Goal: Task Accomplishment & Management: Manage account settings

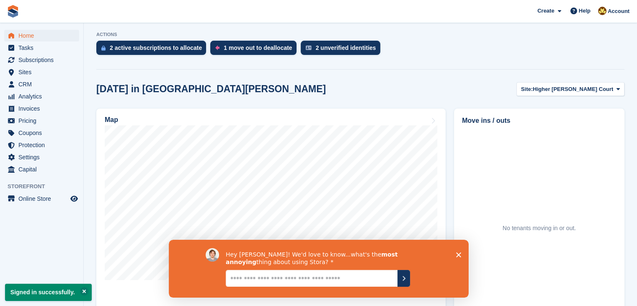
scroll to position [168, 0]
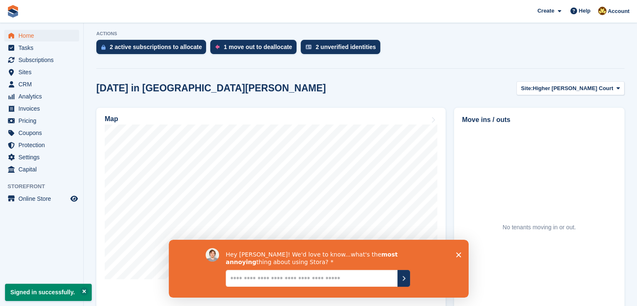
click at [452, 254] on div "Hey Damian! We'd love to know...what's the most annoying thing about using Stor…" at bounding box center [318, 268] width 300 height 58
click at [455, 255] on div "Hey Damian! We'd love to know...what's the most annoying thing about using Stor…" at bounding box center [318, 268] width 300 height 58
click at [460, 253] on icon "Close survey" at bounding box center [458, 254] width 5 height 5
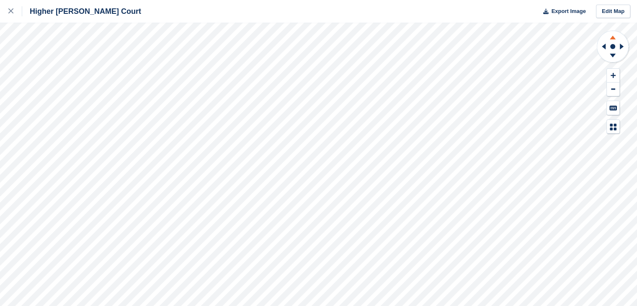
click at [613, 38] on icon at bounding box center [613, 38] width 6 height 4
click at [613, 54] on icon at bounding box center [613, 56] width 6 height 4
click at [615, 45] on circle at bounding box center [613, 46] width 5 height 5
click at [610, 47] on rect at bounding box center [613, 46] width 10 height 10
click at [614, 124] on icon at bounding box center [613, 127] width 7 height 7
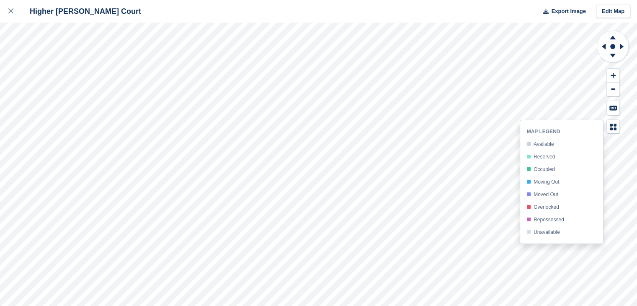
click at [545, 197] on div "Moved Out" at bounding box center [546, 195] width 25 height 6
click at [8, 11] on icon at bounding box center [10, 10] width 5 height 5
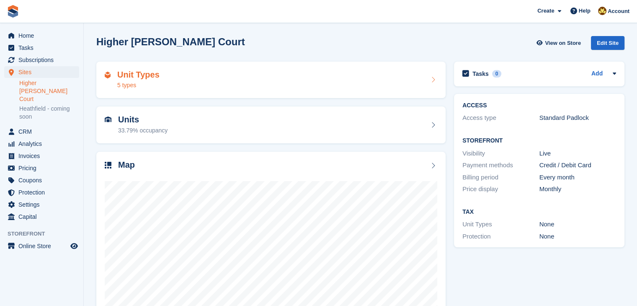
click at [133, 76] on h2 "Unit Types" at bounding box center [138, 75] width 42 height 10
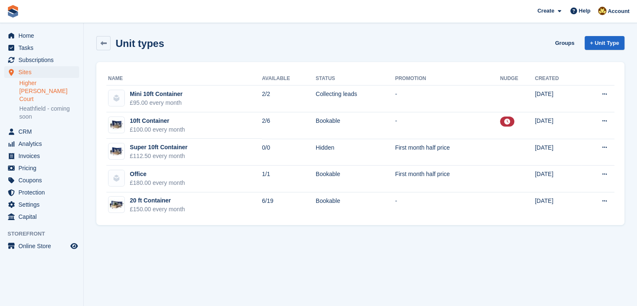
click at [59, 83] on link "Higher [PERSON_NAME] Court" at bounding box center [49, 91] width 60 height 24
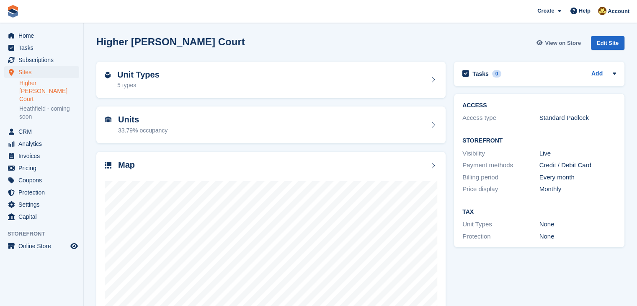
click at [564, 47] on link "View on Store" at bounding box center [560, 43] width 49 height 14
click at [132, 77] on h2 "Unit Types" at bounding box center [138, 75] width 42 height 10
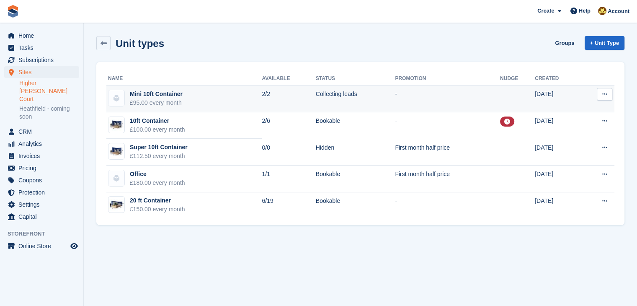
click at [159, 96] on div "Mini 10ft Container" at bounding box center [156, 94] width 53 height 9
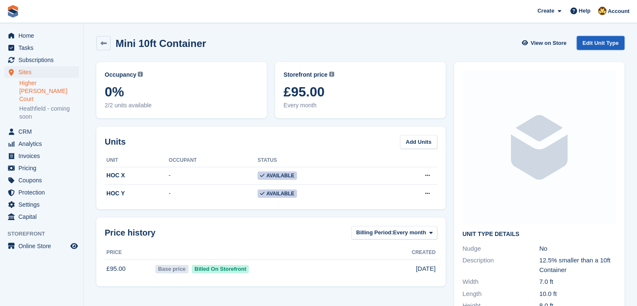
click at [602, 44] on link "Edit Unit Type" at bounding box center [601, 43] width 48 height 14
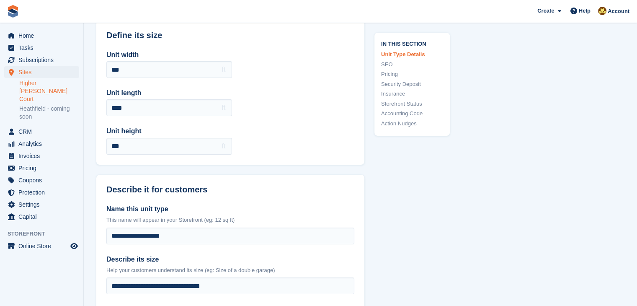
scroll to position [42, 0]
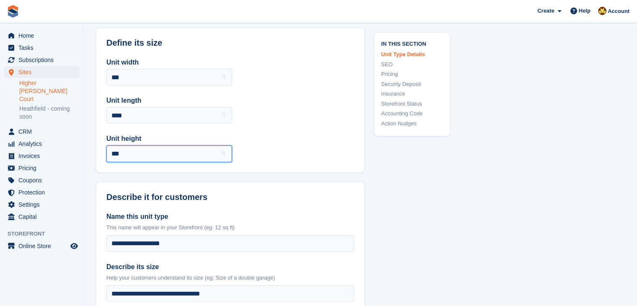
click at [131, 155] on input "***" at bounding box center [169, 153] width 126 height 17
drag, startPoint x: 117, startPoint y: 155, endPoint x: 154, endPoint y: 153, distance: 37.3
click at [154, 153] on input "***" at bounding box center [169, 153] width 126 height 17
type input "***"
click at [313, 131] on div "Unit width *** ft Unit length **** ft Unit height *** ft" at bounding box center [230, 109] width 268 height 125
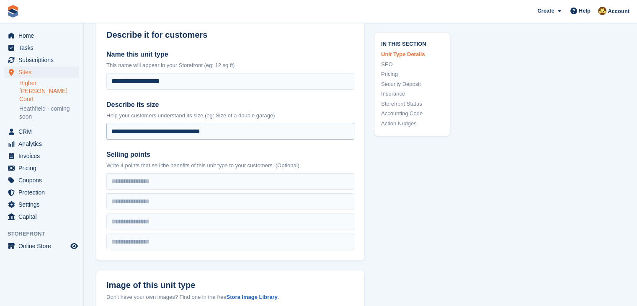
scroll to position [210, 0]
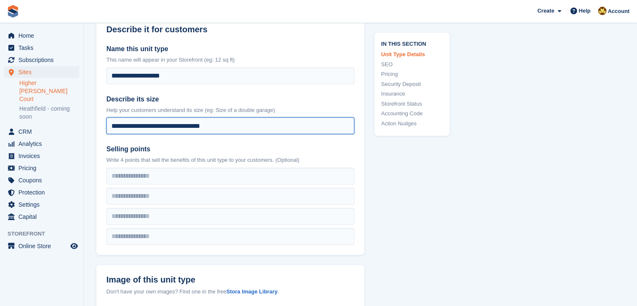
drag, startPoint x: 130, startPoint y: 126, endPoint x: 104, endPoint y: 126, distance: 26.0
click at [104, 126] on div "**********" at bounding box center [230, 144] width 268 height 221
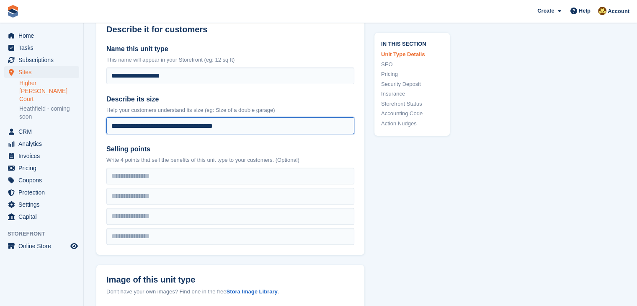
click at [246, 127] on input "**********" at bounding box center [230, 125] width 248 height 17
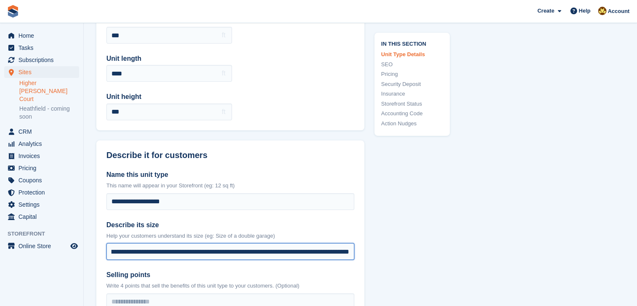
scroll to position [0, 74]
type input "**********"
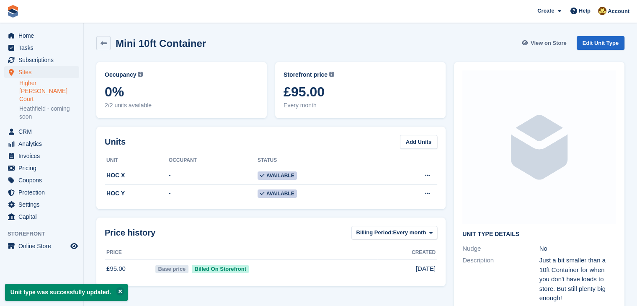
click at [535, 41] on span "View on Store" at bounding box center [549, 43] width 36 height 8
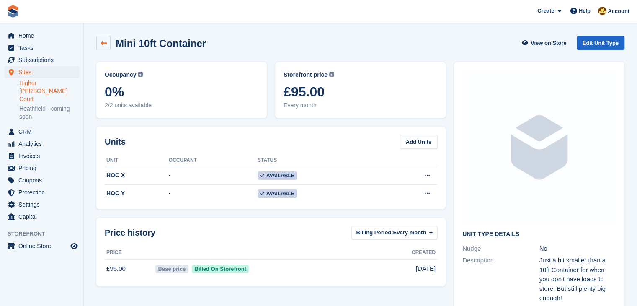
click at [107, 42] on link at bounding box center [103, 43] width 14 height 14
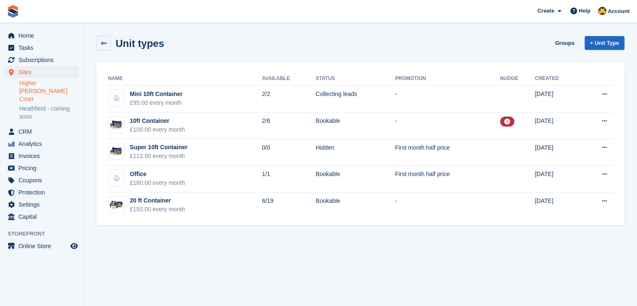
click at [46, 83] on link "Higher [PERSON_NAME] Court" at bounding box center [49, 91] width 60 height 24
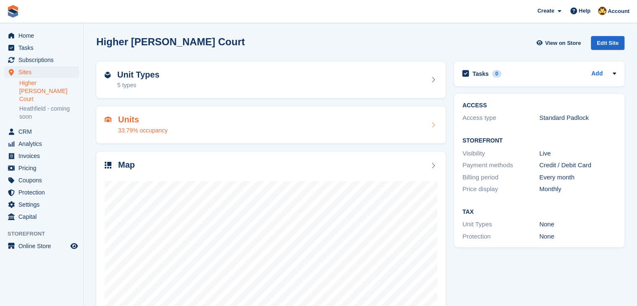
click at [335, 132] on div "Units 33.79% occupancy" at bounding box center [271, 125] width 333 height 20
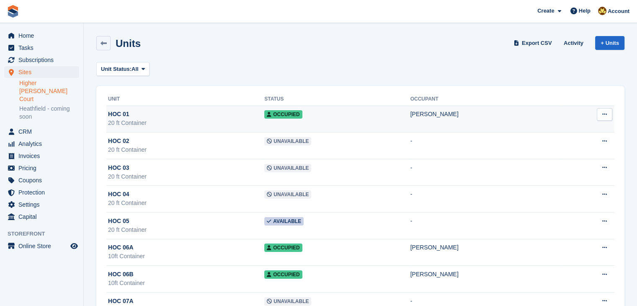
click at [606, 117] on icon at bounding box center [605, 113] width 5 height 5
click at [557, 143] on p "Unit activity" at bounding box center [572, 141] width 73 height 11
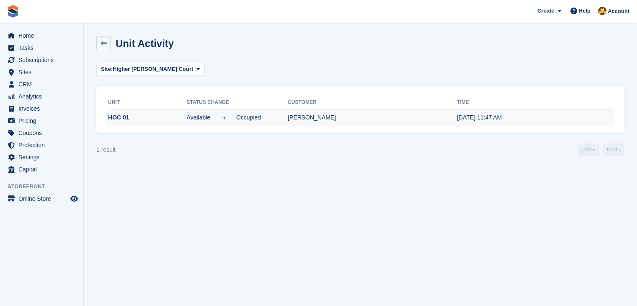
click at [279, 119] on div "Available Occupied" at bounding box center [237, 117] width 101 height 9
click at [121, 115] on td "HOC 01" at bounding box center [146, 118] width 80 height 18
click at [120, 120] on td "HOC 01" at bounding box center [146, 118] width 80 height 18
click at [356, 119] on td "Catherine Jones" at bounding box center [372, 118] width 169 height 18
click at [107, 42] on link at bounding box center [103, 43] width 14 height 14
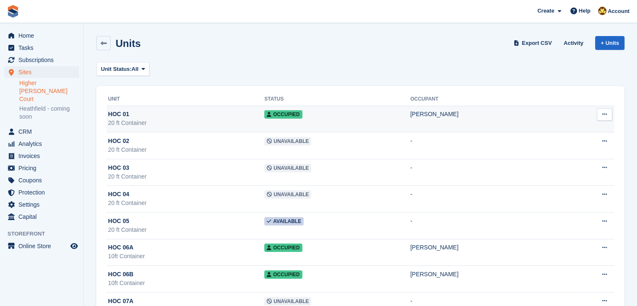
click at [284, 109] on td "Occupied" at bounding box center [337, 119] width 146 height 27
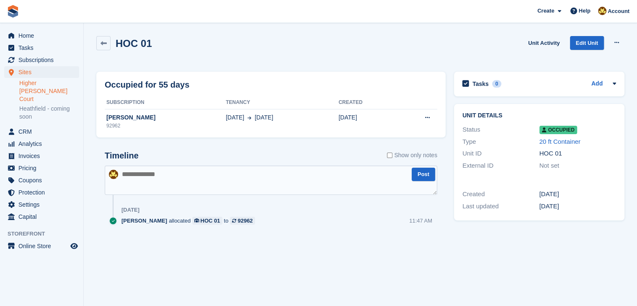
click at [554, 132] on span "Occupied" at bounding box center [559, 130] width 38 height 8
click at [559, 131] on span "Occupied" at bounding box center [559, 130] width 38 height 8
click at [590, 45] on link "Edit Unit" at bounding box center [587, 43] width 34 height 14
click at [615, 41] on icon at bounding box center [617, 42] width 5 height 5
click at [567, 89] on p "Deallocate" at bounding box center [584, 88] width 73 height 11
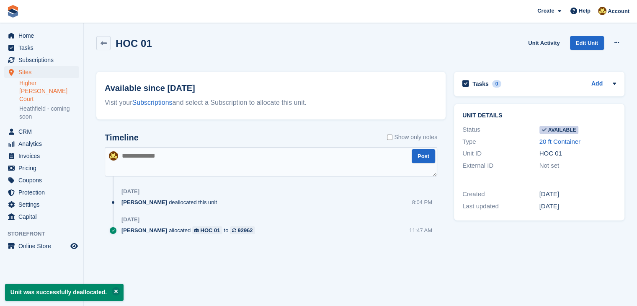
click at [52, 85] on link "Higher [PERSON_NAME] Court" at bounding box center [49, 91] width 60 height 24
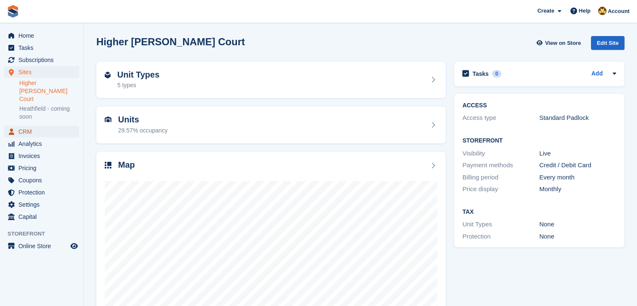
click at [28, 126] on span "CRM" at bounding box center [43, 132] width 50 height 12
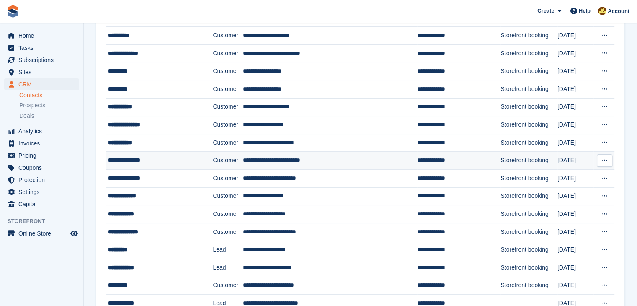
scroll to position [84, 0]
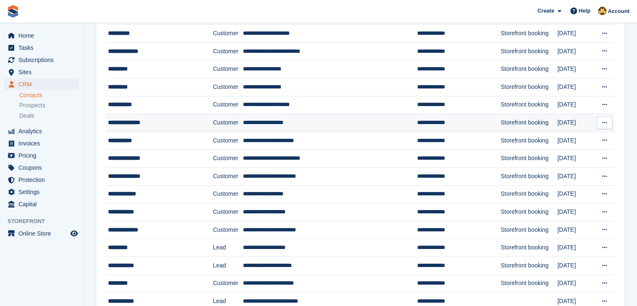
click at [608, 123] on button at bounding box center [605, 123] width 16 height 13
click at [127, 121] on div "**********" at bounding box center [152, 122] width 88 height 9
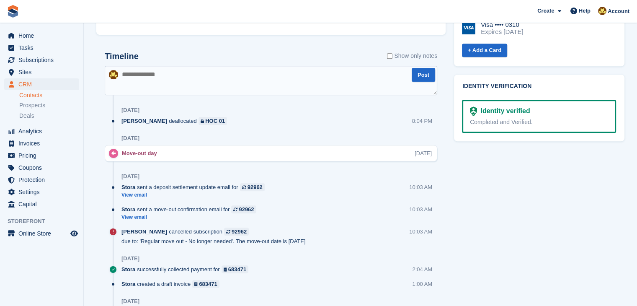
scroll to position [419, 0]
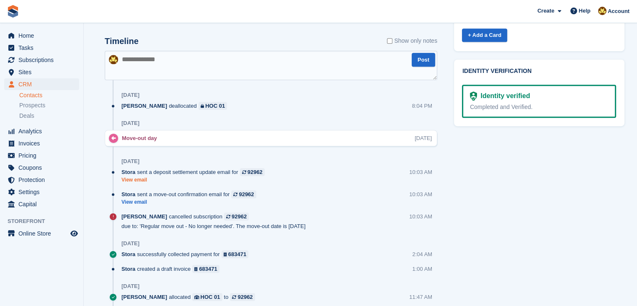
click at [135, 181] on link "View email" at bounding box center [196, 179] width 148 height 7
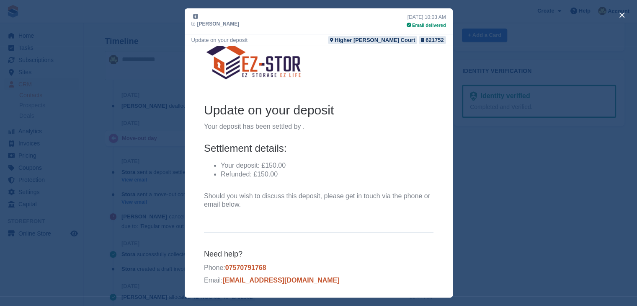
scroll to position [0, 0]
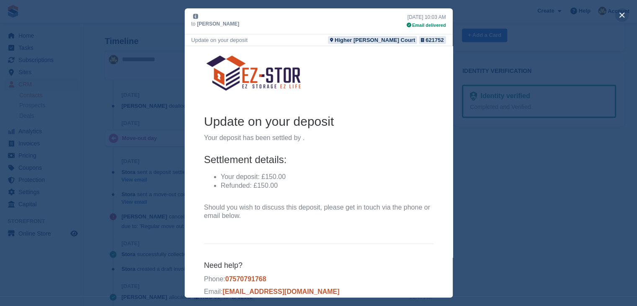
click at [623, 14] on button "close" at bounding box center [622, 14] width 13 height 13
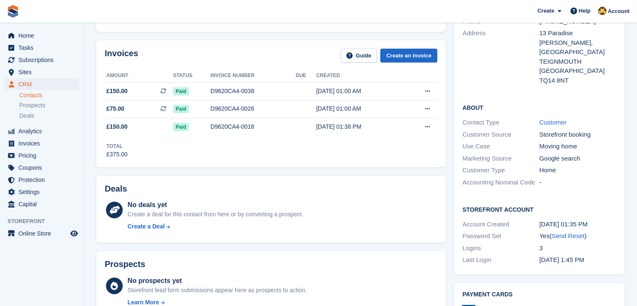
scroll to position [126, 0]
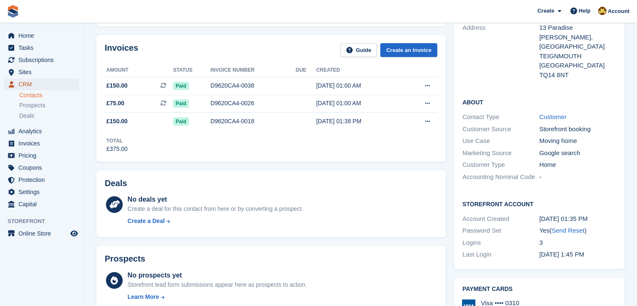
click at [20, 83] on span "CRM" at bounding box center [43, 84] width 50 height 12
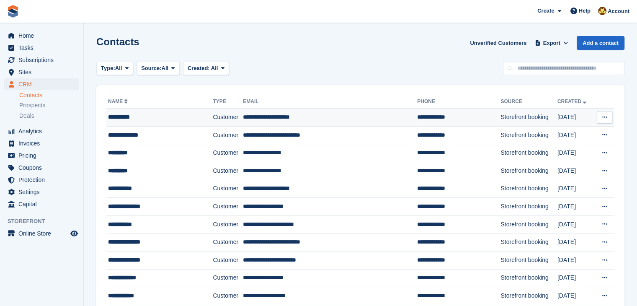
click at [117, 115] on div "**********" at bounding box center [152, 117] width 88 height 9
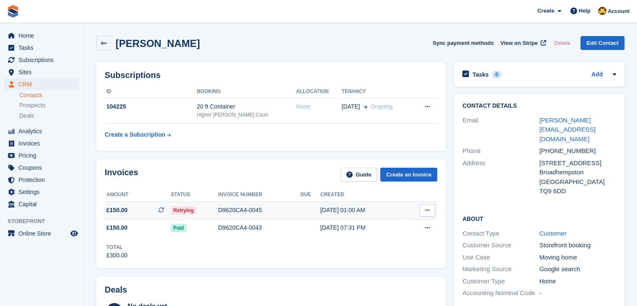
click at [243, 212] on div "D9620CA4-0045" at bounding box center [259, 210] width 82 height 9
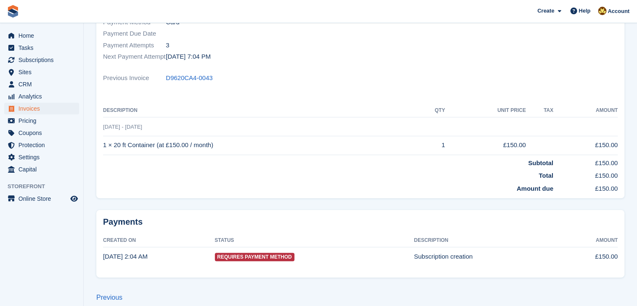
scroll to position [167, 0]
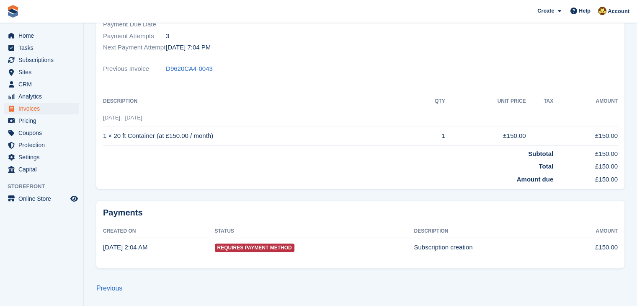
click at [241, 252] on td "Requires Payment Method" at bounding box center [314, 247] width 199 height 18
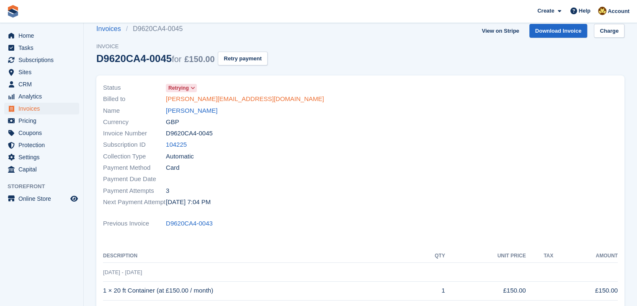
scroll to position [0, 0]
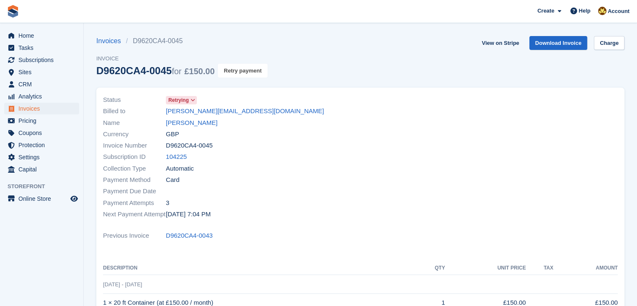
drag, startPoint x: 235, startPoint y: 72, endPoint x: 394, endPoint y: 45, distance: 161.6
click at [235, 72] on button "Retry payment" at bounding box center [242, 71] width 49 height 14
click at [182, 101] on span "Retrying" at bounding box center [178, 100] width 21 height 8
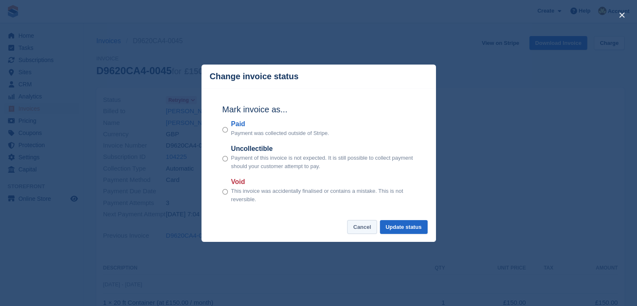
click at [360, 228] on button "Cancel" at bounding box center [362, 227] width 30 height 14
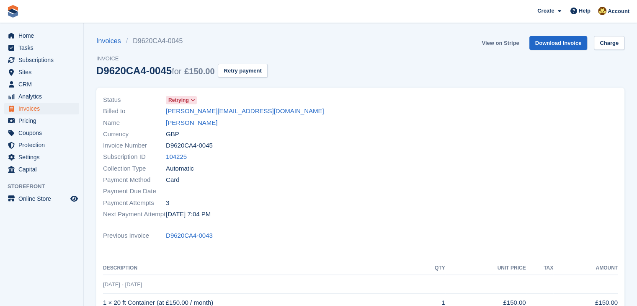
click at [506, 45] on link "View on Stripe" at bounding box center [501, 43] width 44 height 14
